Goal: Find specific page/section: Find specific page/section

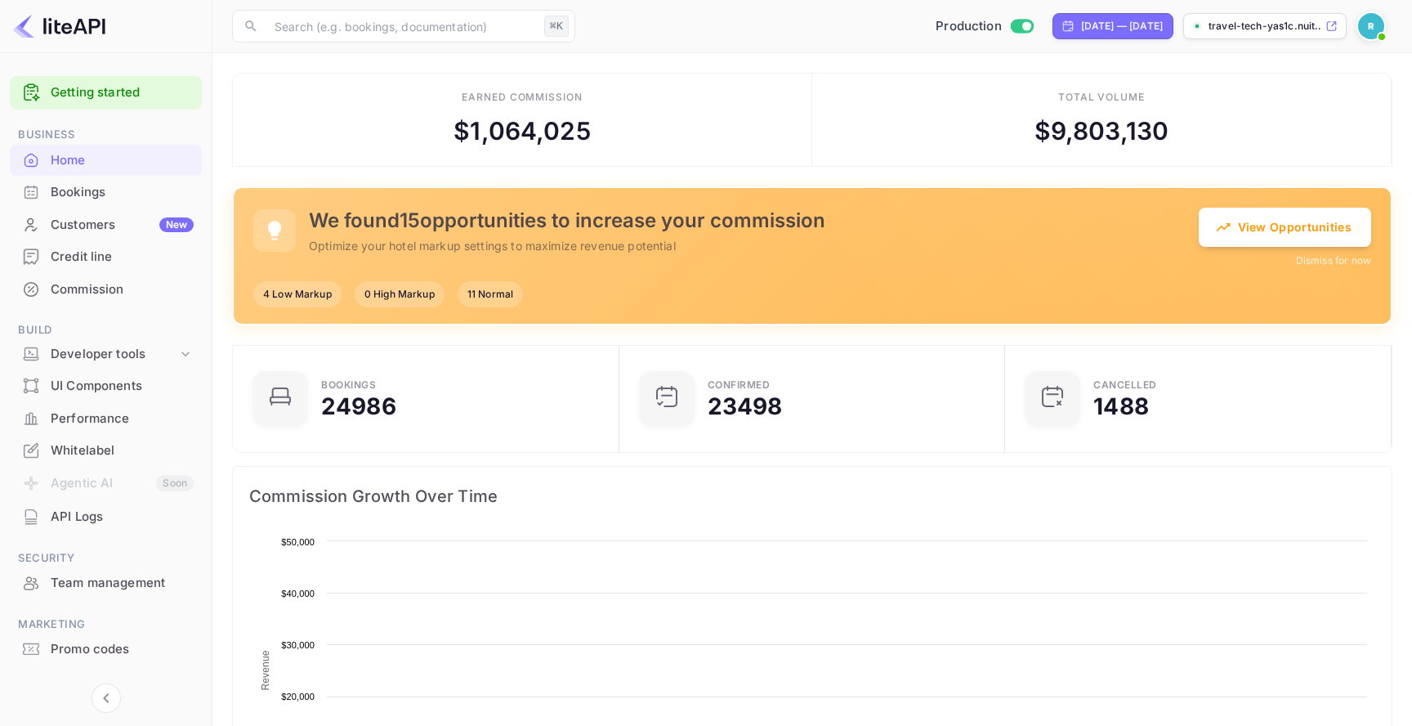
scroll to position [266, 377]
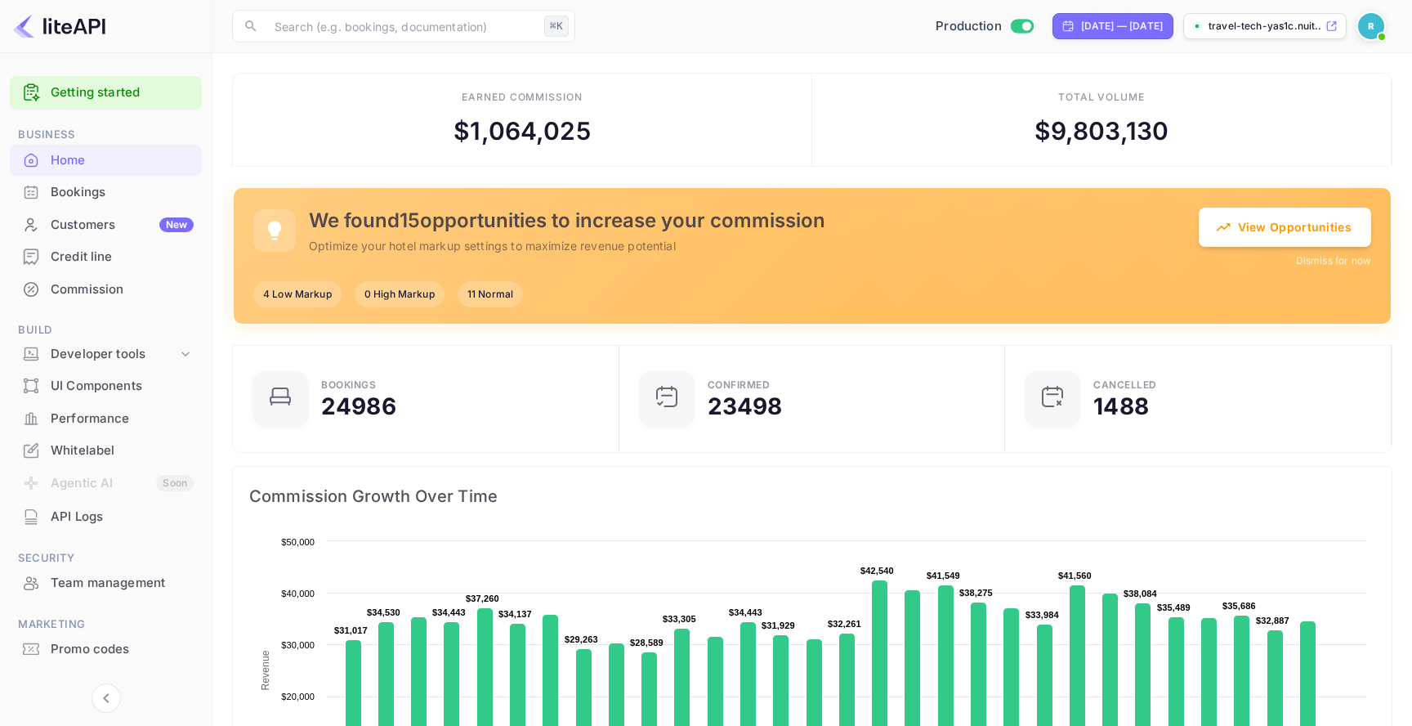
click at [134, 264] on div "Credit line" at bounding box center [122, 257] width 143 height 19
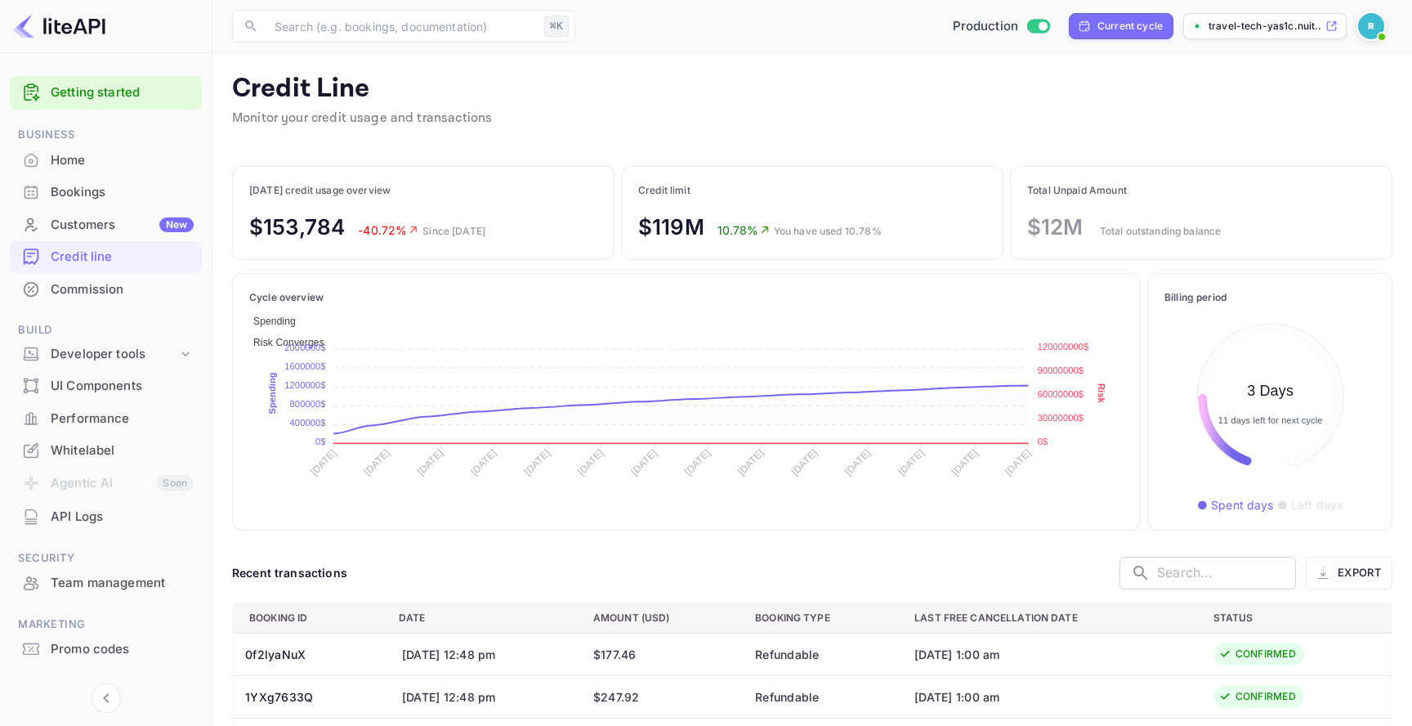
scroll to position [188, 211]
